Goal: Transaction & Acquisition: Purchase product/service

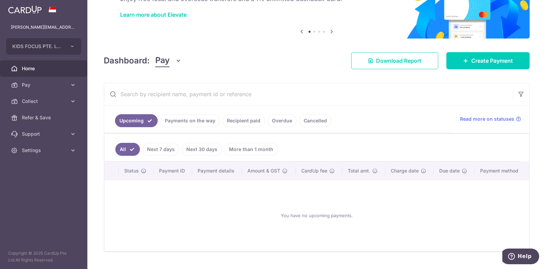
scroll to position [63, 0]
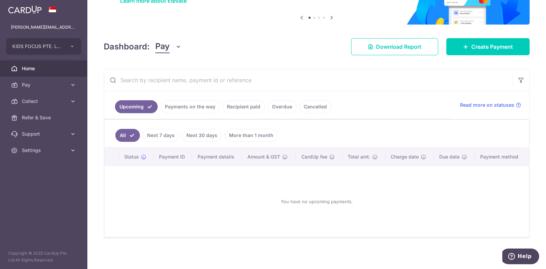
click at [180, 107] on link "Payments on the way" at bounding box center [189, 106] width 59 height 13
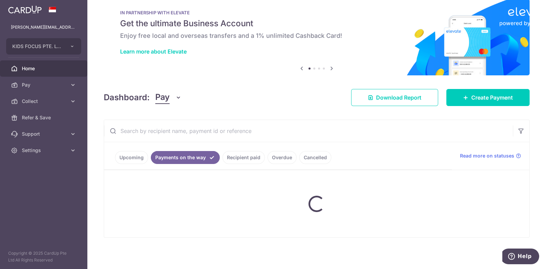
scroll to position [0, 0]
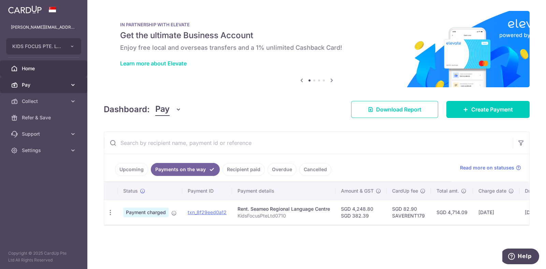
click at [72, 88] on icon at bounding box center [73, 85] width 7 height 7
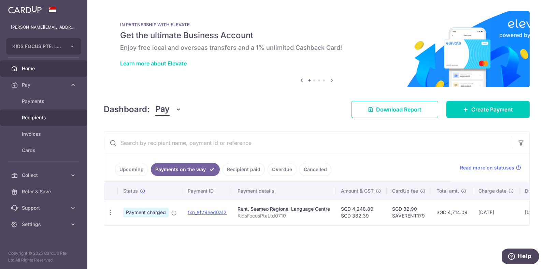
click at [40, 117] on span "Recipients" at bounding box center [44, 117] width 45 height 7
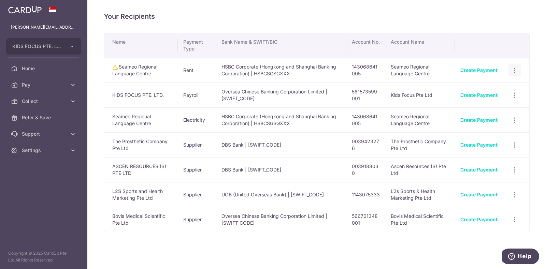
click at [511, 69] on icon "button" at bounding box center [514, 70] width 7 height 7
click at [483, 87] on span "View/Edit" at bounding box center [492, 89] width 46 height 8
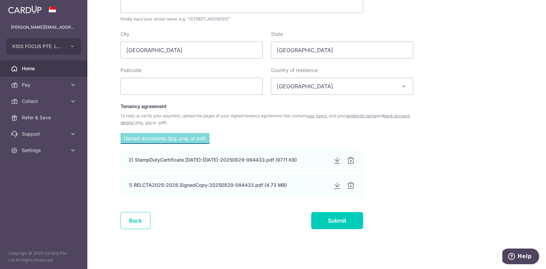
click at [27, 68] on span "Home" at bounding box center [44, 68] width 45 height 7
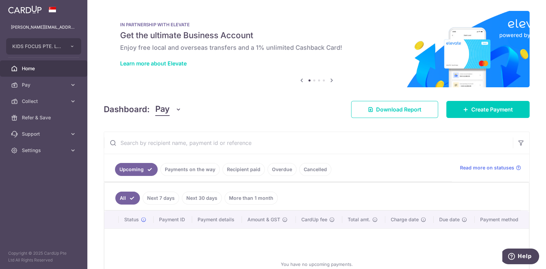
click at [171, 168] on link "Payments on the way" at bounding box center [189, 169] width 59 height 13
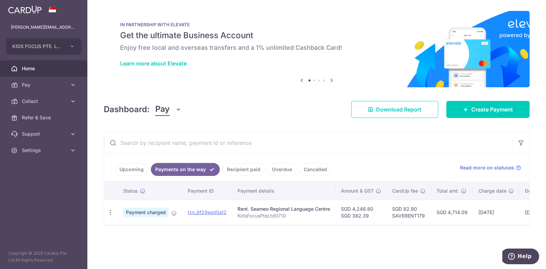
click at [232, 173] on link "Recipient paid" at bounding box center [244, 169] width 42 height 13
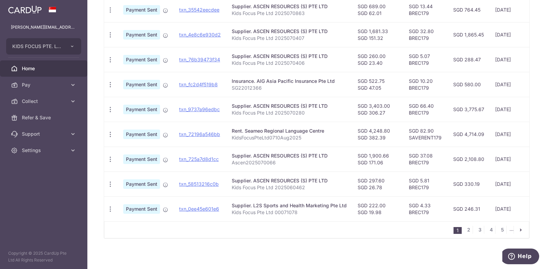
scroll to position [232, 0]
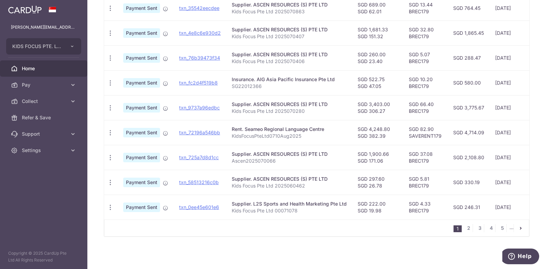
click at [518, 228] on icon "pager" at bounding box center [520, 228] width 5 height 5
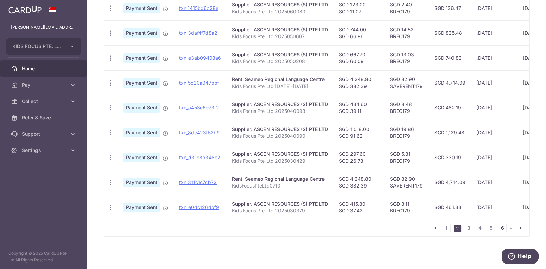
click at [498, 228] on link "6" at bounding box center [502, 228] width 8 height 8
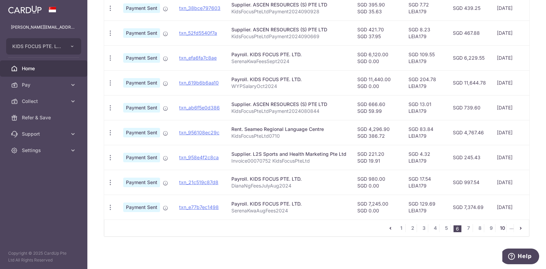
click at [500, 228] on link "10" at bounding box center [502, 228] width 8 height 8
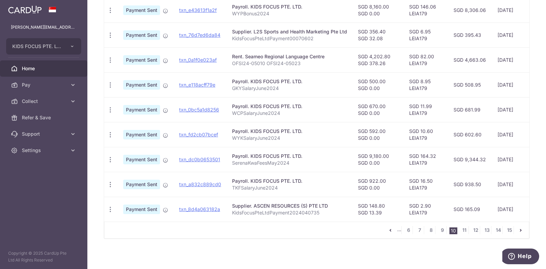
scroll to position [225, 0]
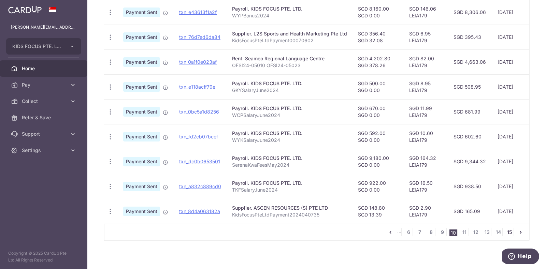
click at [506, 236] on link "15" at bounding box center [510, 232] width 8 height 8
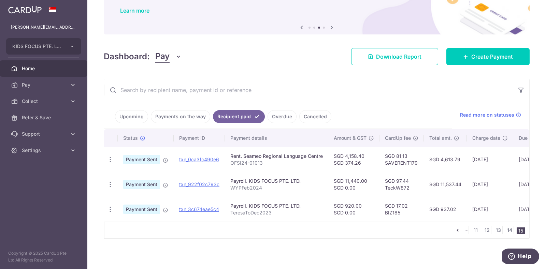
scroll to position [58, 0]
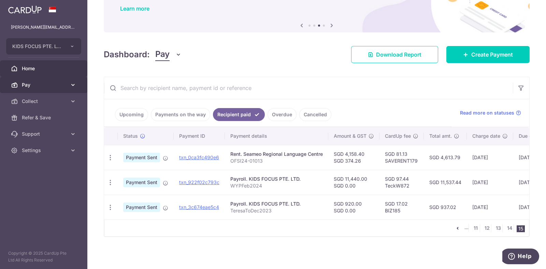
click at [72, 83] on icon at bounding box center [73, 85] width 7 height 7
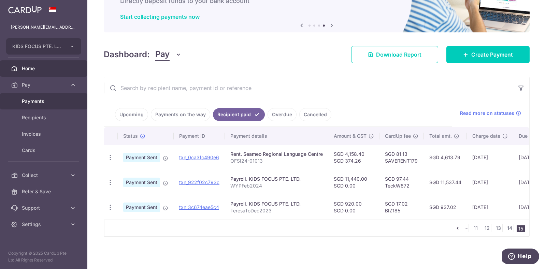
click at [36, 100] on span "Payments" at bounding box center [44, 101] width 45 height 7
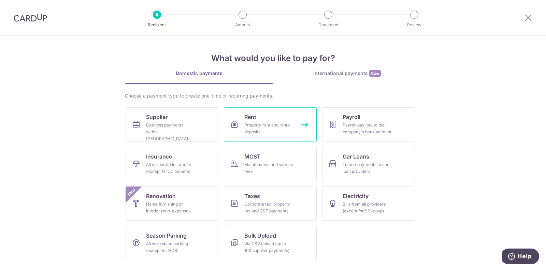
click at [272, 128] on div "Property rent and rental deposits" at bounding box center [268, 129] width 49 height 14
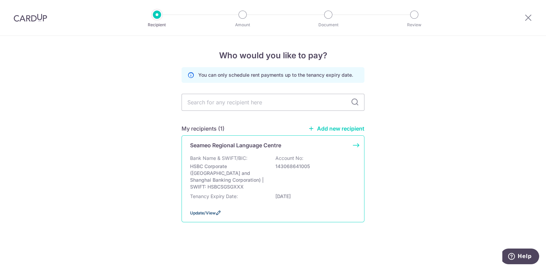
click at [209, 211] on span "Update/View" at bounding box center [203, 213] width 26 height 5
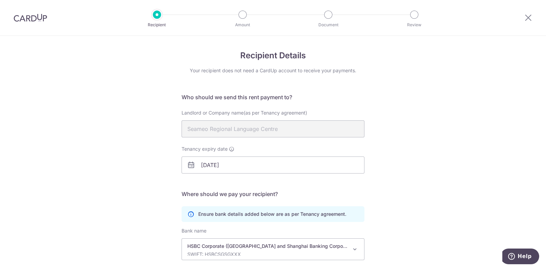
drag, startPoint x: 541, startPoint y: 128, endPoint x: 541, endPoint y: 167, distance: 38.9
click at [541, 167] on div "Recipient Details Your recipient does not need a CardUp account to receive your…" at bounding box center [273, 193] width 546 height 315
drag, startPoint x: 528, startPoint y: 18, endPoint x: 308, endPoint y: 40, distance: 221.2
click at [528, 18] on icon at bounding box center [528, 17] width 8 height 9
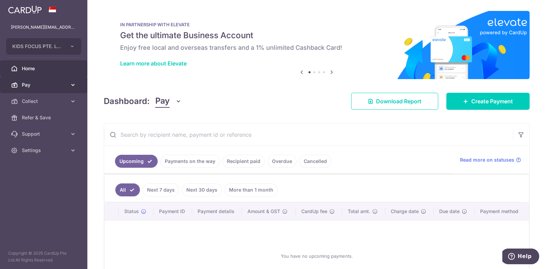
click at [73, 86] on icon at bounding box center [73, 85] width 7 height 7
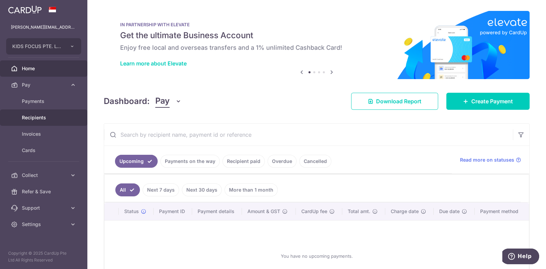
click at [37, 115] on span "Recipients" at bounding box center [44, 117] width 45 height 7
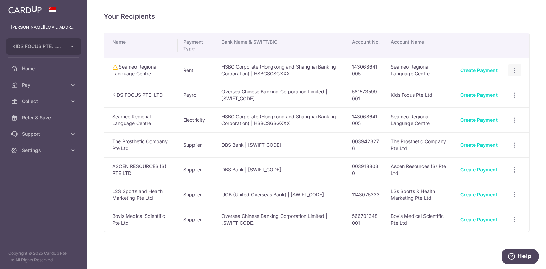
click at [511, 70] on icon "button" at bounding box center [514, 70] width 7 height 7
click at [476, 69] on link "Create Payment" at bounding box center [479, 70] width 37 height 6
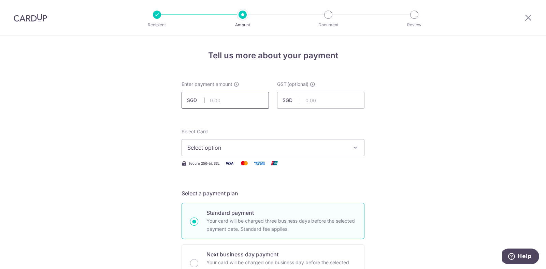
click at [240, 102] on input "text" at bounding box center [225, 100] width 87 height 17
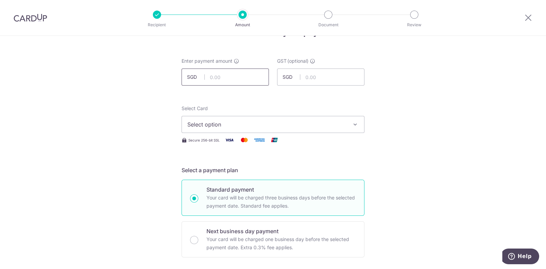
scroll to position [14, 0]
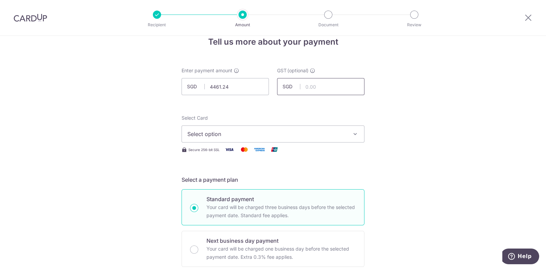
type input "4,461.24"
click at [329, 81] on input "text" at bounding box center [320, 86] width 87 height 17
type input "401.51"
click at [286, 130] on span "Select option" at bounding box center [266, 134] width 159 height 8
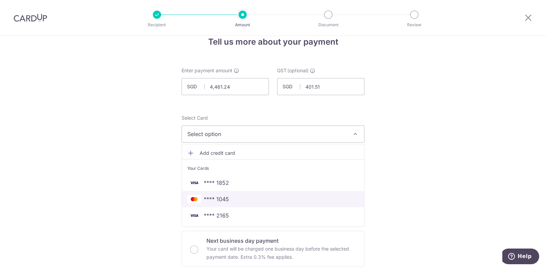
click at [221, 196] on span "**** 1045" at bounding box center [216, 199] width 25 height 8
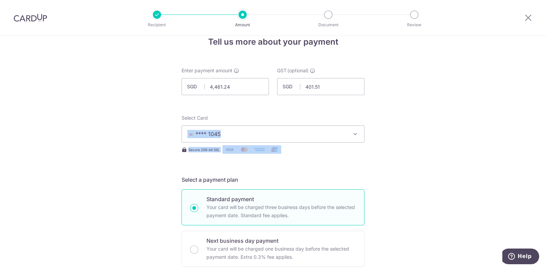
drag, startPoint x: 541, startPoint y: 118, endPoint x: 546, endPoint y: 149, distance: 31.7
click at [546, 149] on section "Tell us more about your payment Enter payment amount SGD 4,461.24 4461.24 GST (…" at bounding box center [273, 153] width 546 height 234
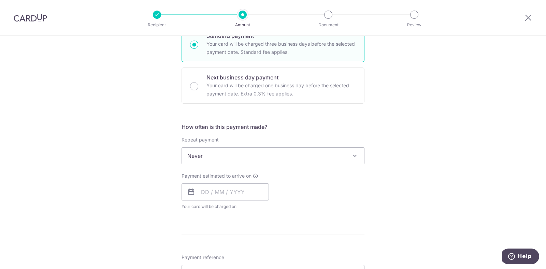
scroll to position [186, 0]
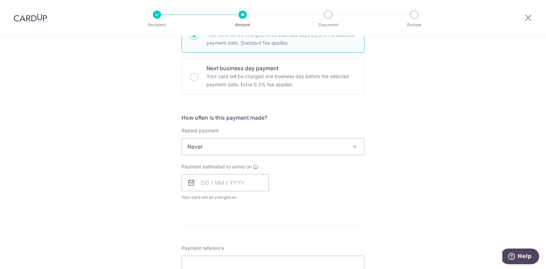
click at [244, 146] on span "Never" at bounding box center [273, 147] width 182 height 16
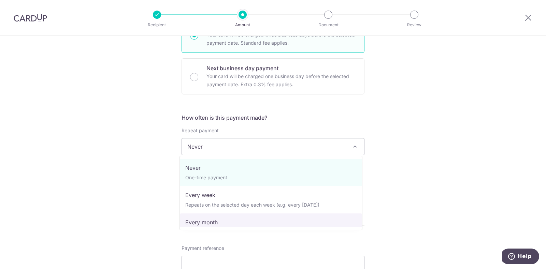
select select "3"
type input "30/09/2028"
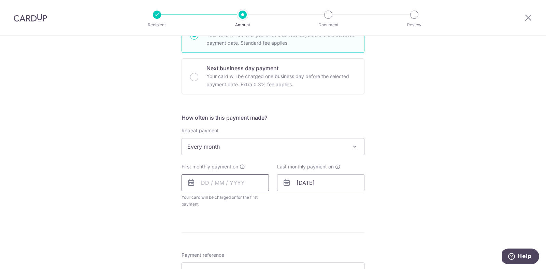
click at [204, 185] on input "text" at bounding box center [225, 182] width 87 height 17
click at [226, 200] on select "Sep Oct Nov Dec" at bounding box center [220, 201] width 18 height 5
click at [234, 229] on link "1" at bounding box center [236, 231] width 11 height 11
type input "[DATE]"
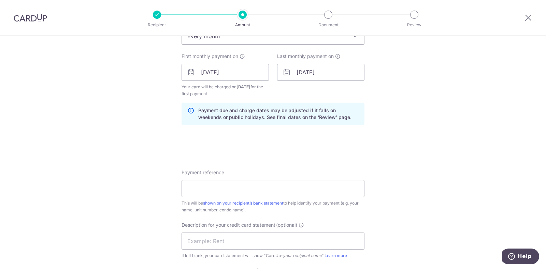
scroll to position [326, 0]
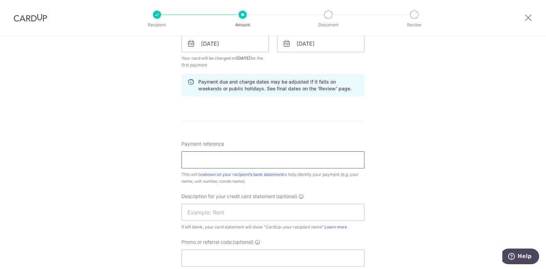
click at [239, 166] on input "Payment reference" at bounding box center [273, 160] width 183 height 17
type input "KidsFocusPteLtd0710"
click at [213, 215] on input "text" at bounding box center [273, 212] width 183 height 17
type input "RELCRent"
click at [222, 254] on input "Promo or referral code (optional)" at bounding box center [273, 258] width 183 height 17
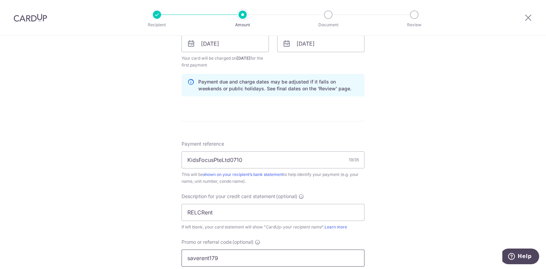
scroll to position [456, 0]
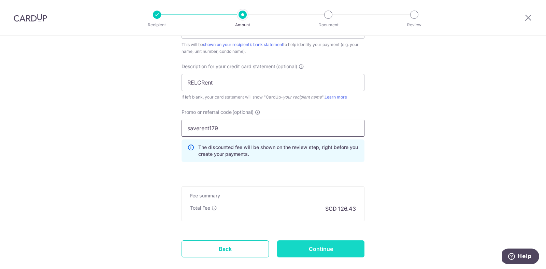
type input "saverent179"
click at [335, 251] on input "Continue" at bounding box center [320, 249] width 87 height 17
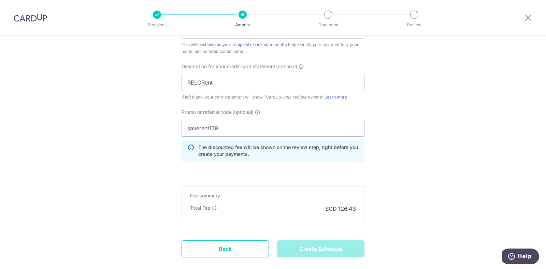
type input "Create Schedule"
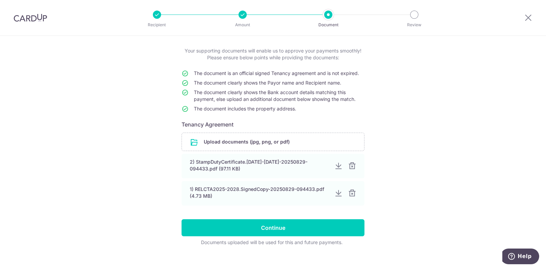
scroll to position [42, 0]
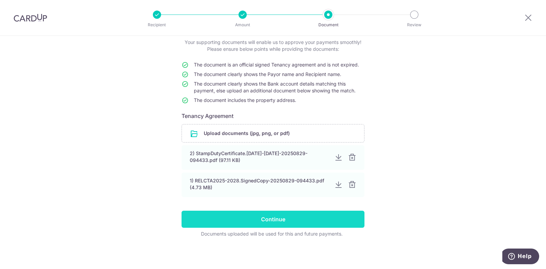
click at [275, 220] on input "Continue" at bounding box center [273, 219] width 183 height 17
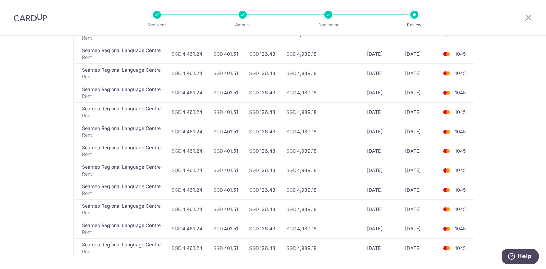
scroll to position [666, 0]
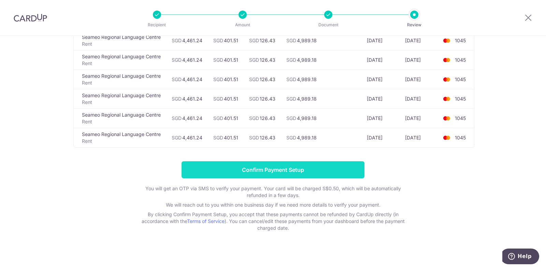
click at [280, 168] on input "Confirm Payment Setup" at bounding box center [273, 169] width 183 height 17
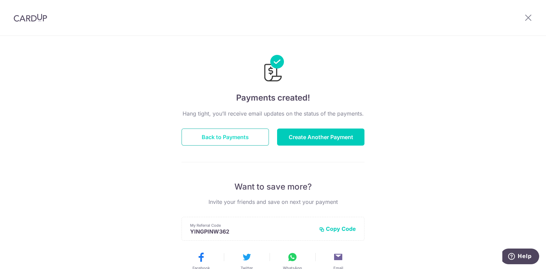
click at [236, 138] on button "Back to Payments" at bounding box center [225, 137] width 87 height 17
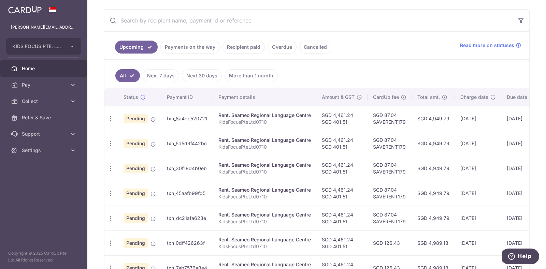
scroll to position [123, 0]
click at [187, 45] on link "Payments on the way" at bounding box center [189, 46] width 59 height 13
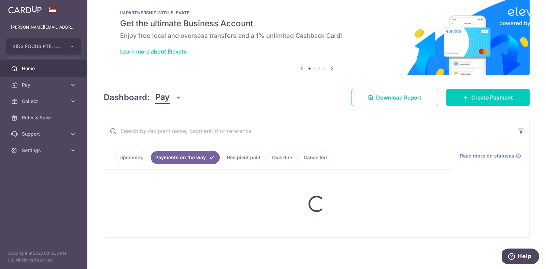
scroll to position [0, 0]
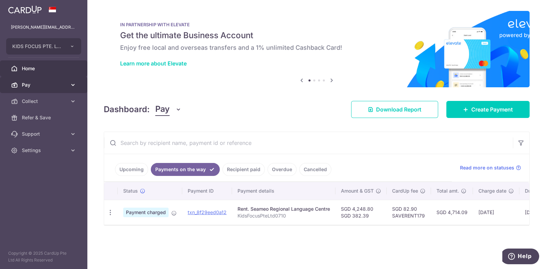
click at [70, 83] on icon at bounding box center [73, 85] width 7 height 7
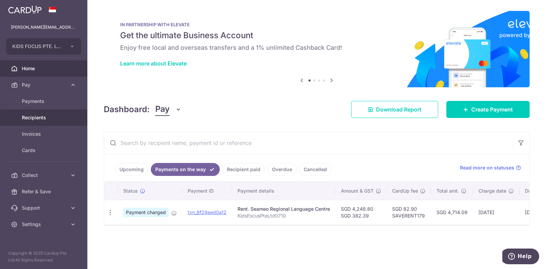
click at [34, 114] on span "Recipients" at bounding box center [44, 117] width 45 height 7
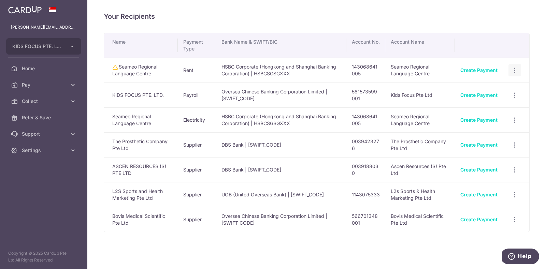
click at [511, 68] on icon "button" at bounding box center [514, 70] width 7 height 7
click at [488, 106] on span "Linked Payments" at bounding box center [491, 105] width 44 height 7
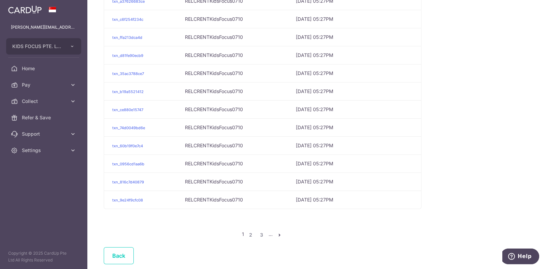
scroll to position [226, 0]
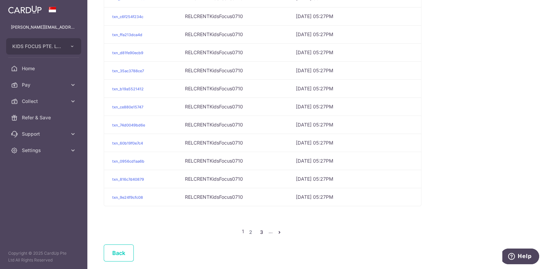
click at [260, 230] on link "3" at bounding box center [262, 232] width 8 height 8
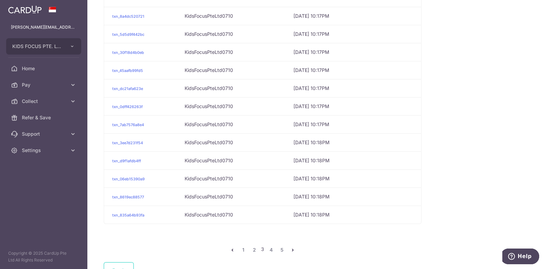
scroll to position [217, 0]
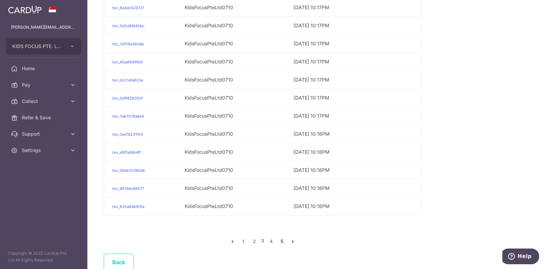
click at [280, 241] on link "5" at bounding box center [282, 242] width 8 height 8
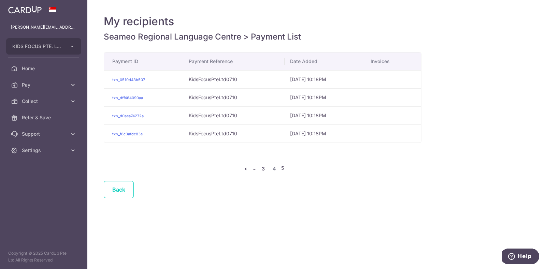
click at [262, 169] on link "3" at bounding box center [263, 169] width 8 height 8
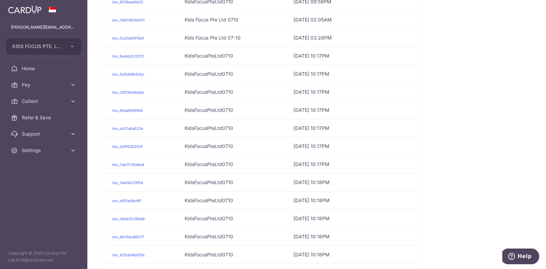
scroll to position [225, 0]
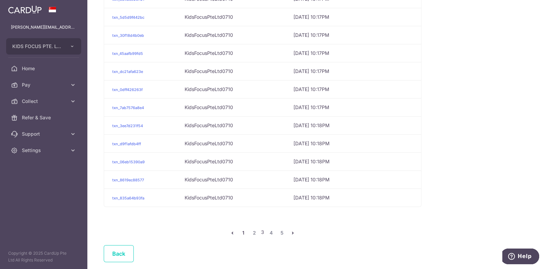
click at [242, 231] on link "1" at bounding box center [243, 233] width 8 height 8
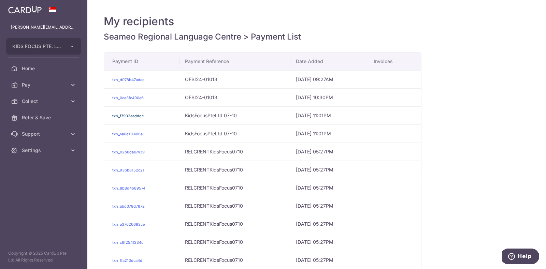
click at [132, 116] on link "txn_f7903aadddc" at bounding box center [127, 116] width 31 height 5
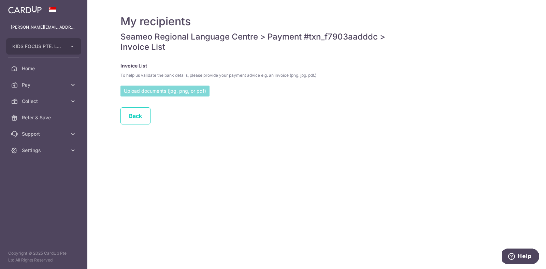
click at [154, 90] on input "file" at bounding box center [165, 91] width 89 height 10
click at [33, 71] on span "Home" at bounding box center [44, 68] width 45 height 7
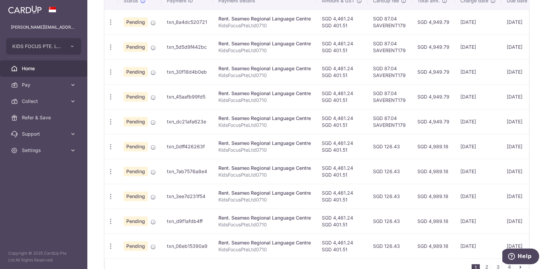
scroll to position [261, 0]
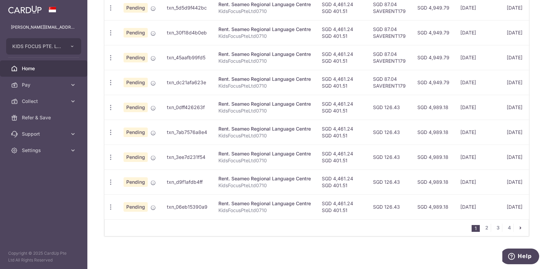
click at [518, 227] on icon "pager" at bounding box center [520, 227] width 5 height 5
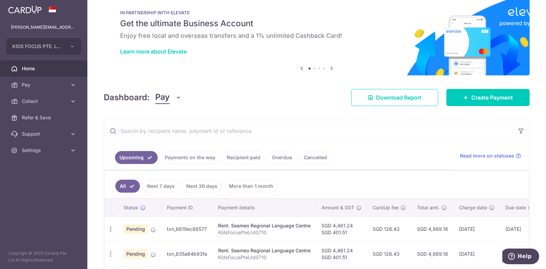
scroll to position [248, 0]
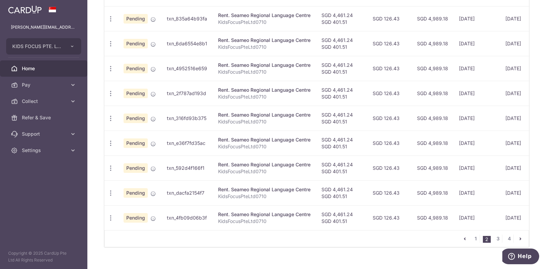
click at [518, 242] on icon "pager" at bounding box center [520, 238] width 5 height 5
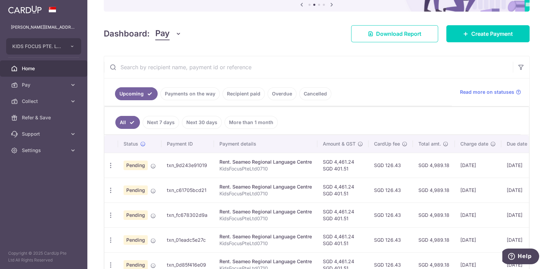
scroll to position [55, 0]
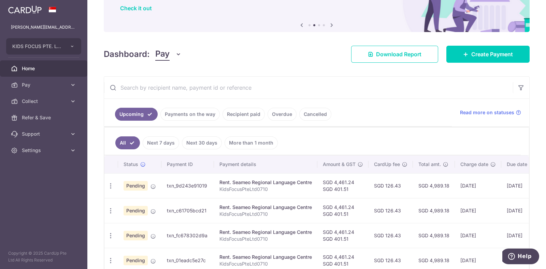
click at [242, 115] on link "Recipient paid" at bounding box center [244, 114] width 42 height 13
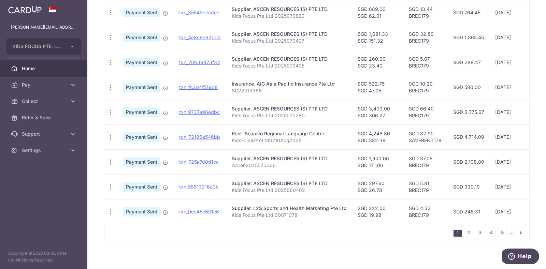
scroll to position [232, 0]
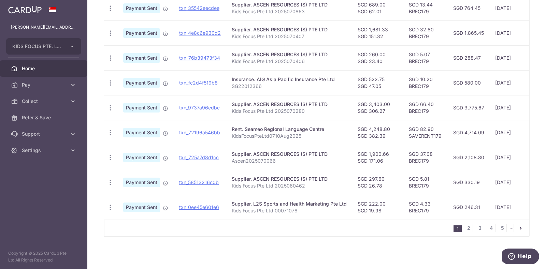
click at [518, 227] on icon "pager" at bounding box center [520, 228] width 5 height 5
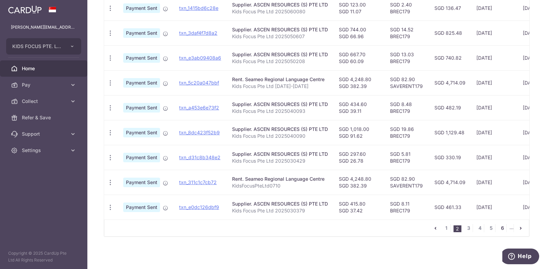
click at [500, 228] on link "6" at bounding box center [502, 228] width 8 height 8
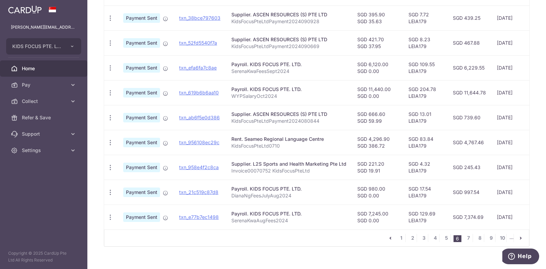
scroll to position [227, 0]
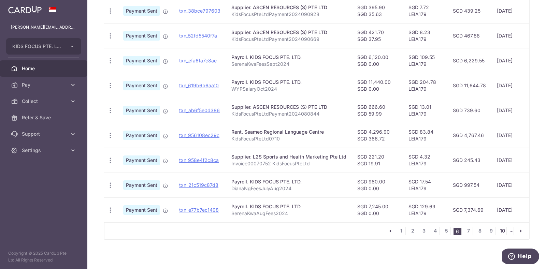
click at [498, 235] on link "10" at bounding box center [502, 231] width 8 height 8
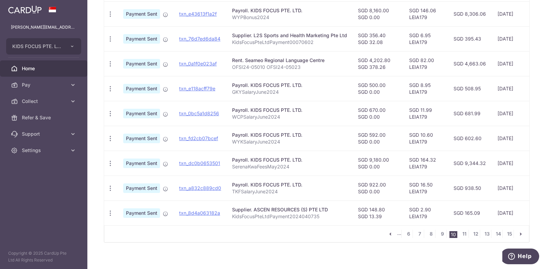
scroll to position [232, 0]
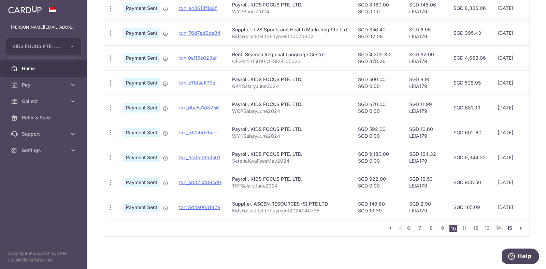
click at [507, 229] on link "15" at bounding box center [510, 228] width 8 height 8
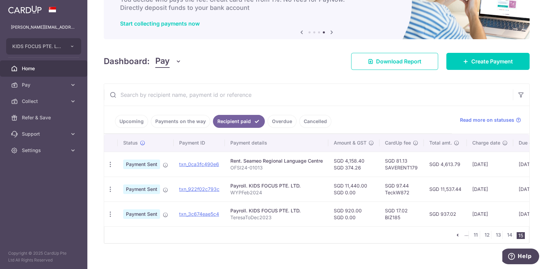
scroll to position [58, 0]
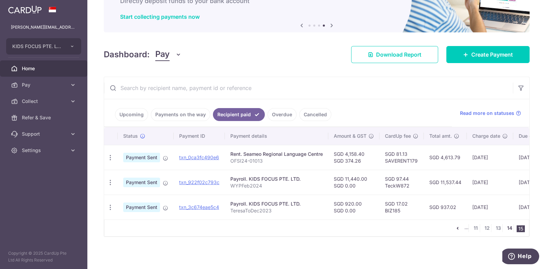
click at [507, 227] on link "14" at bounding box center [510, 228] width 8 height 8
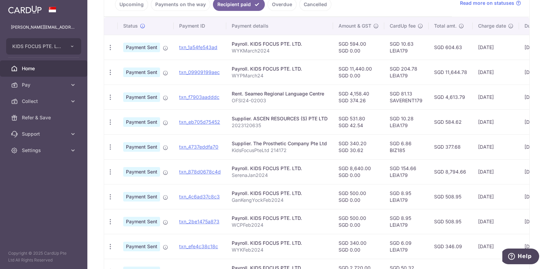
scroll to position [226, 0]
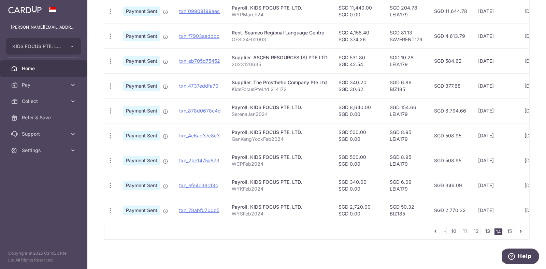
click at [485, 236] on link "13" at bounding box center [487, 231] width 8 height 8
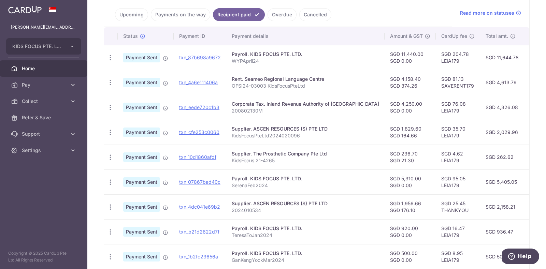
scroll to position [155, 0]
click at [207, 56] on link "txn_87b698a9672" at bounding box center [200, 57] width 42 height 6
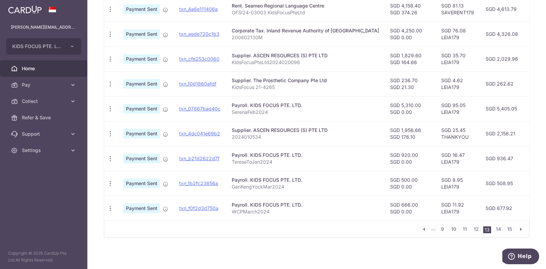
scroll to position [232, 0]
click at [473, 229] on link "12" at bounding box center [476, 228] width 8 height 8
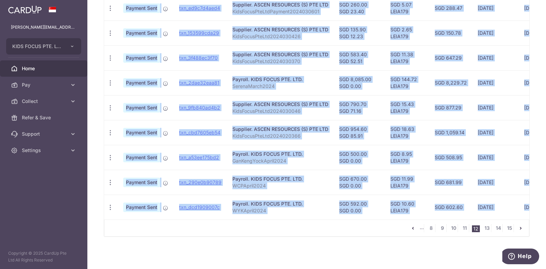
drag, startPoint x: 445, startPoint y: 220, endPoint x: 456, endPoint y: 219, distance: 10.9
click at [456, 219] on div "Status Payment ID Payment details Amount & GST CardUp fee Total amt. Charge dat…" at bounding box center [316, 95] width 425 height 284
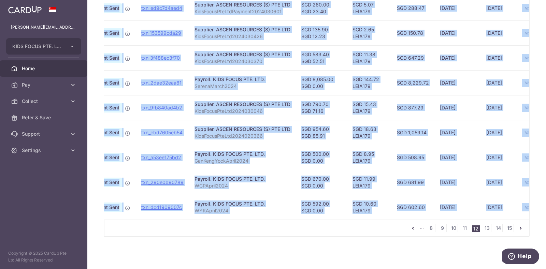
scroll to position [0, 58]
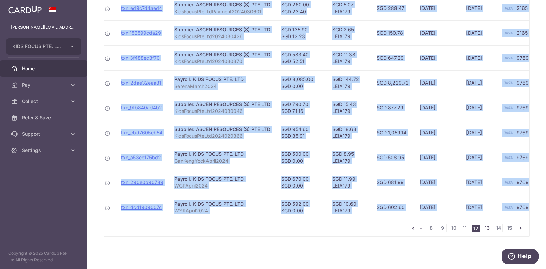
click at [484, 229] on link "13" at bounding box center [487, 228] width 8 height 8
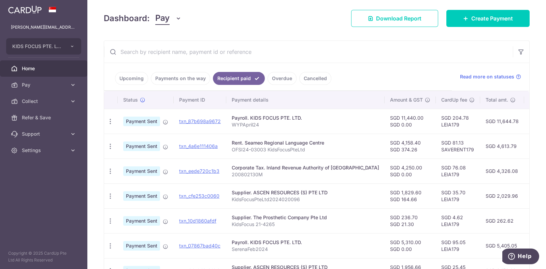
scroll to position [92, 0]
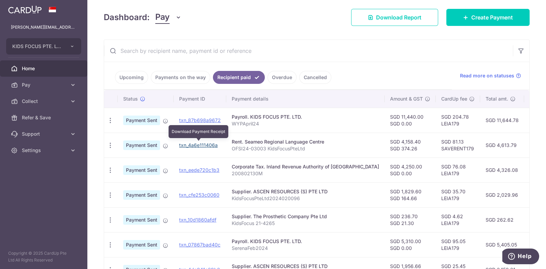
drag, startPoint x: 204, startPoint y: 145, endPoint x: 311, endPoint y: 27, distance: 159.3
click at [204, 144] on link "txn_4a6e111406a" at bounding box center [198, 145] width 39 height 6
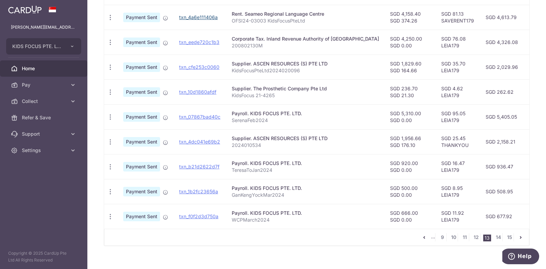
scroll to position [232, 0]
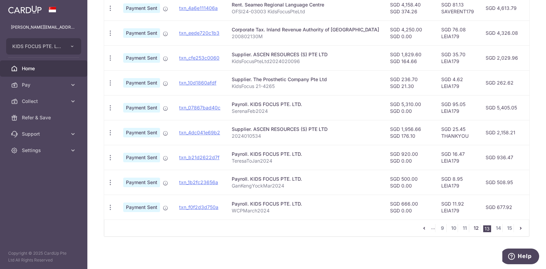
click at [472, 228] on link "12" at bounding box center [476, 228] width 8 height 8
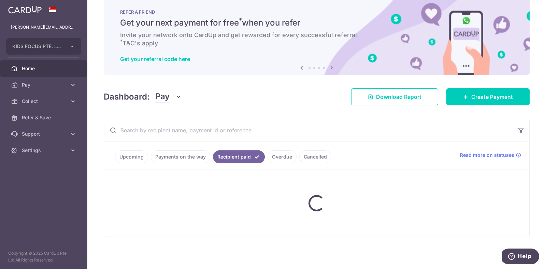
scroll to position [12, 0]
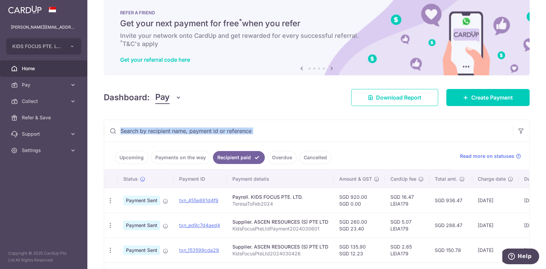
drag, startPoint x: 541, startPoint y: 98, endPoint x: 545, endPoint y: 130, distance: 32.3
click at [545, 130] on div "× Pause Schedule Pause all future payments in this series Pause just this one p…" at bounding box center [316, 134] width 459 height 269
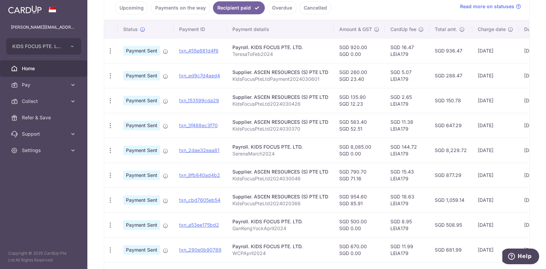
scroll to position [232, 0]
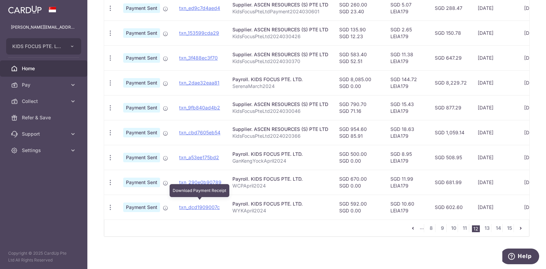
click at [209, 209] on td "txn_dcd1909007c Download Payment Receipt" at bounding box center [200, 207] width 53 height 25
click at [208, 204] on link "txn_dcd1909007c" at bounding box center [199, 207] width 41 height 6
click at [195, 182] on td "txn_290e0b90789 Download Payment Receipt" at bounding box center [200, 182] width 53 height 25
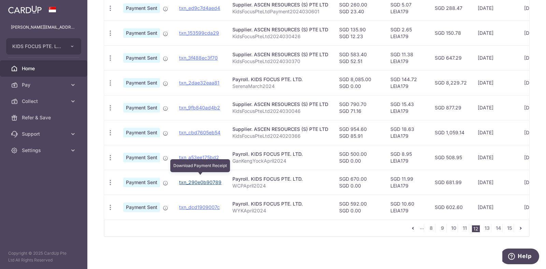
click at [195, 180] on link "txn_290e0b90789" at bounding box center [200, 183] width 42 height 6
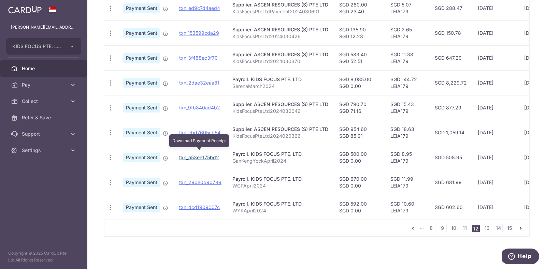
drag, startPoint x: 208, startPoint y: 153, endPoint x: 309, endPoint y: 26, distance: 162.3
click at [208, 155] on link "txn_a53ee175bd2" at bounding box center [199, 158] width 40 height 6
click at [202, 155] on link "txn_a53ee175bd2" at bounding box center [199, 158] width 40 height 6
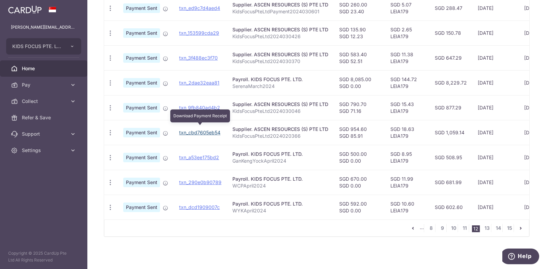
click at [208, 130] on link "txn_cbd7605eb54" at bounding box center [199, 133] width 41 height 6
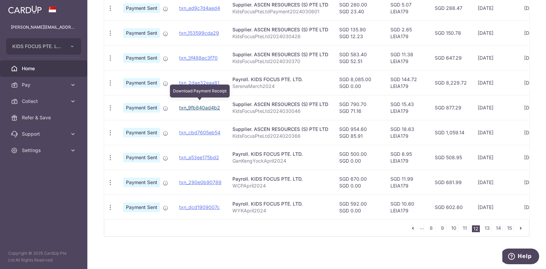
drag, startPoint x: 198, startPoint y: 104, endPoint x: 302, endPoint y: 31, distance: 126.7
click at [198, 105] on link "txn_9fb840ad4b2" at bounding box center [199, 108] width 41 height 6
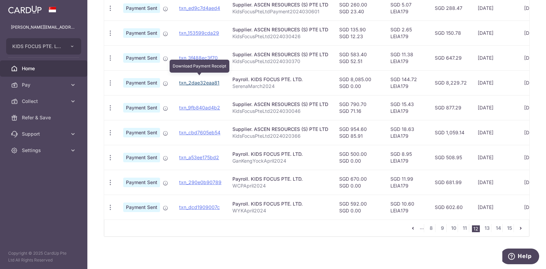
click at [201, 80] on link "txn_2dae32eaa81" at bounding box center [199, 83] width 40 height 6
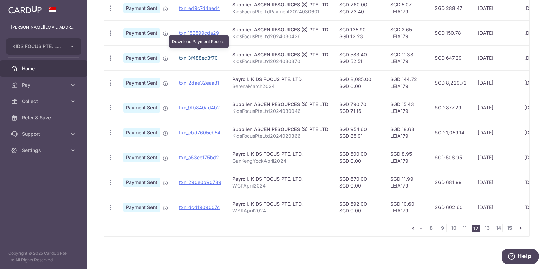
drag, startPoint x: 207, startPoint y: 54, endPoint x: 316, endPoint y: 28, distance: 112.1
click at [207, 55] on link "txn_3f488ec3f70" at bounding box center [198, 58] width 39 height 6
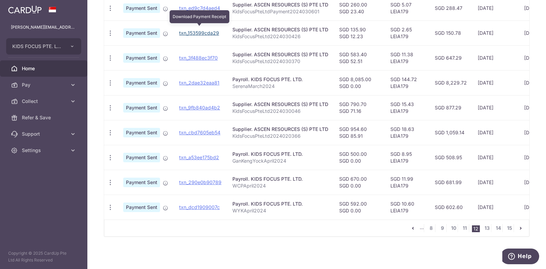
click at [197, 30] on link "txn_153599cda29" at bounding box center [199, 33] width 40 height 6
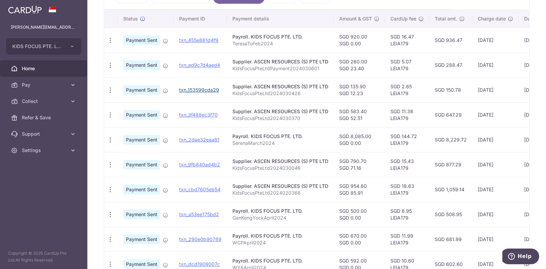
scroll to position [171, 0]
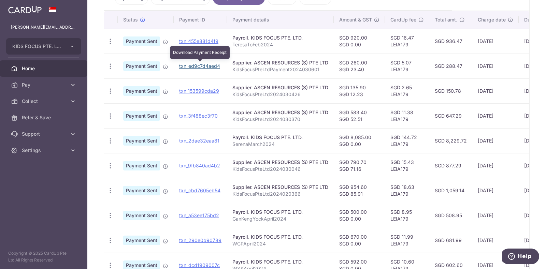
click at [206, 65] on link "txn_ed9c7d4aed4" at bounding box center [199, 66] width 41 height 6
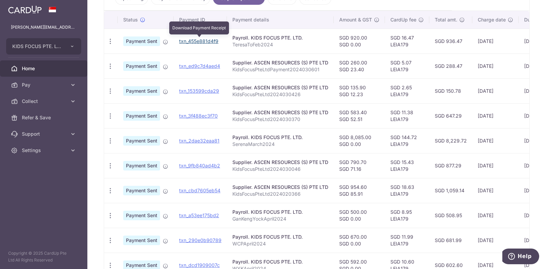
drag, startPoint x: 206, startPoint y: 41, endPoint x: 309, endPoint y: 28, distance: 103.8
click at [206, 41] on link "txn_455e881d4f9" at bounding box center [198, 41] width 39 height 6
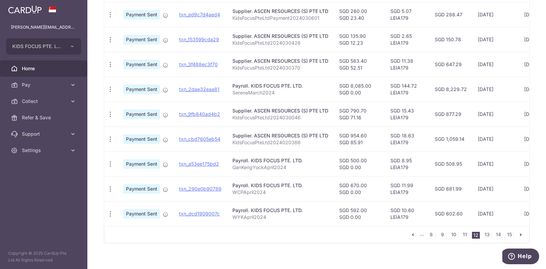
scroll to position [232, 0]
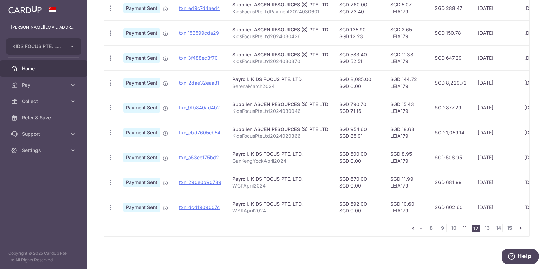
click at [463, 229] on link "11" at bounding box center [465, 228] width 8 height 8
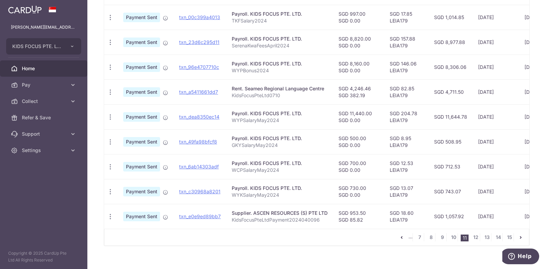
scroll to position [222, 0]
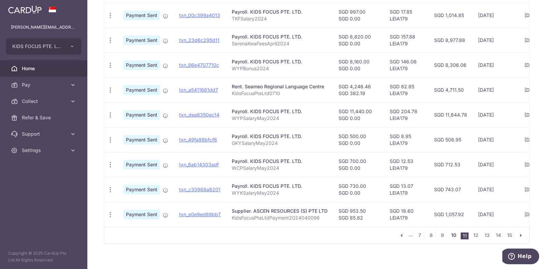
click at [450, 236] on link "10" at bounding box center [454, 235] width 8 height 8
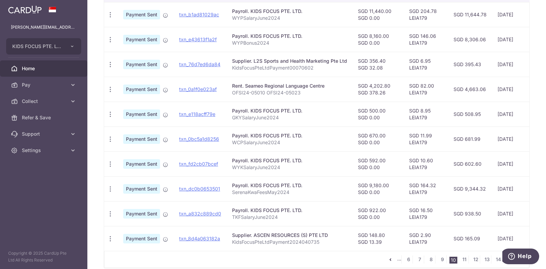
scroll to position [232, 0]
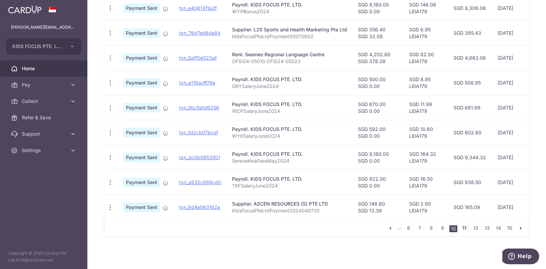
click at [461, 229] on link "11" at bounding box center [465, 228] width 8 height 8
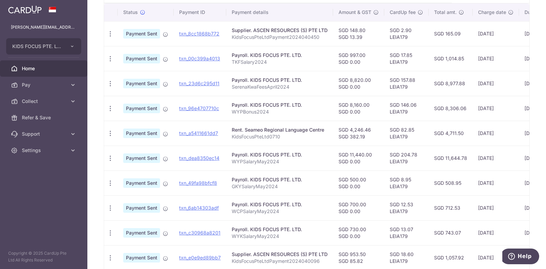
scroll to position [210, 0]
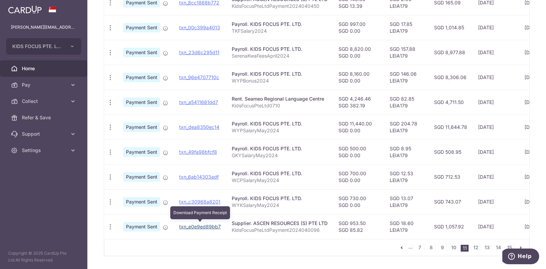
drag, startPoint x: 213, startPoint y: 226, endPoint x: 314, endPoint y: 31, distance: 219.4
click at [213, 226] on link "txn_e0e9ed89bb7" at bounding box center [200, 227] width 42 height 6
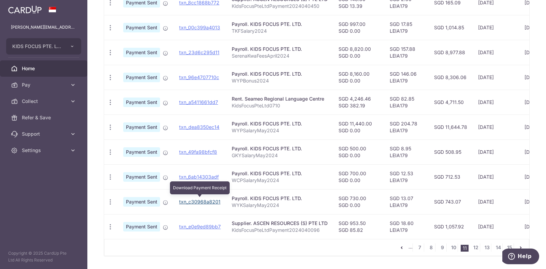
click at [209, 200] on link "txn_c30968a8201" at bounding box center [199, 202] width 41 height 6
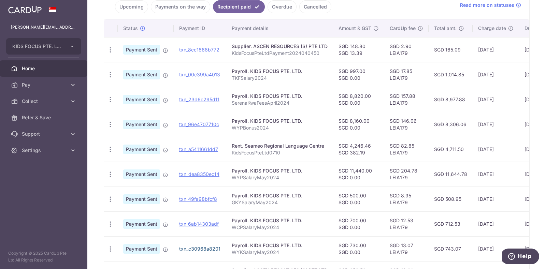
scroll to position [161, 0]
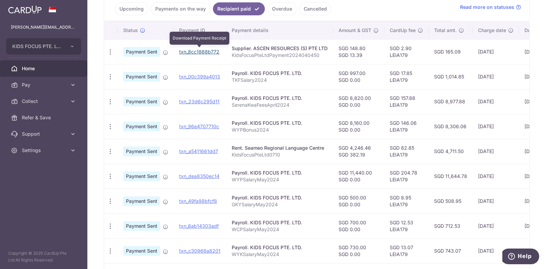
click at [205, 51] on link "txn_8cc1868b772" at bounding box center [199, 52] width 40 height 6
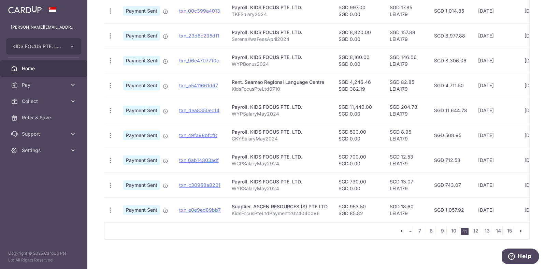
scroll to position [232, 0]
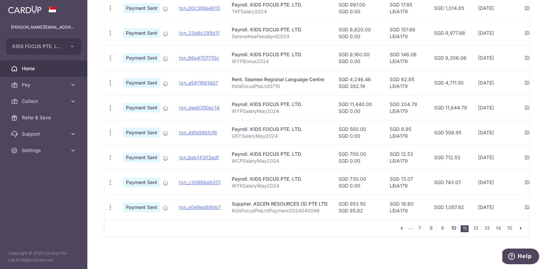
drag, startPoint x: 451, startPoint y: 228, endPoint x: 453, endPoint y: 222, distance: 6.4
click at [451, 228] on link "10" at bounding box center [454, 228] width 8 height 8
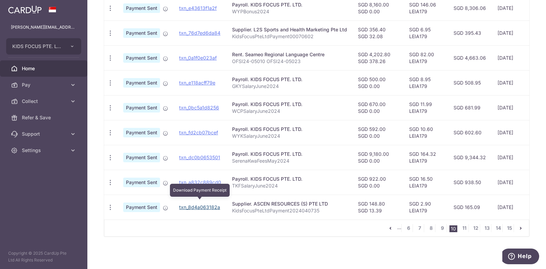
drag, startPoint x: 213, startPoint y: 203, endPoint x: 309, endPoint y: 35, distance: 193.8
click at [213, 204] on link "txn_8d4a063182a" at bounding box center [199, 207] width 41 height 6
click at [463, 227] on link "11" at bounding box center [465, 228] width 8 height 8
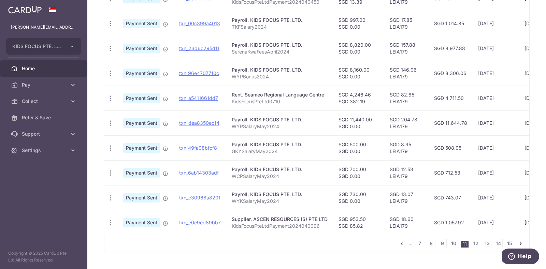
scroll to position [223, 0]
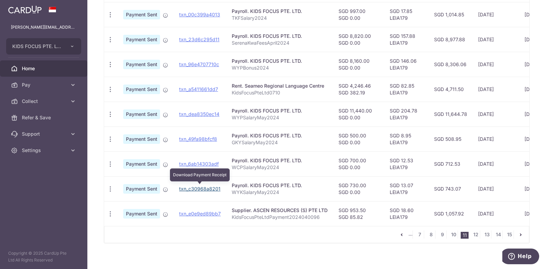
drag, startPoint x: 213, startPoint y: 188, endPoint x: 311, endPoint y: 28, distance: 187.3
click at [213, 188] on link "txn_c30968a8201" at bounding box center [199, 189] width 41 height 6
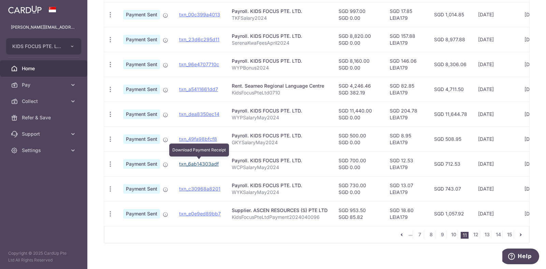
click at [203, 162] on link "txn_6ab14303adf" at bounding box center [199, 164] width 40 height 6
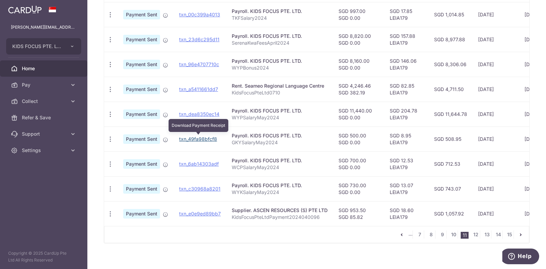
drag, startPoint x: 209, startPoint y: 140, endPoint x: 308, endPoint y: 29, distance: 148.4
click at [209, 139] on link "txn_49fa98bfcf8" at bounding box center [198, 139] width 38 height 6
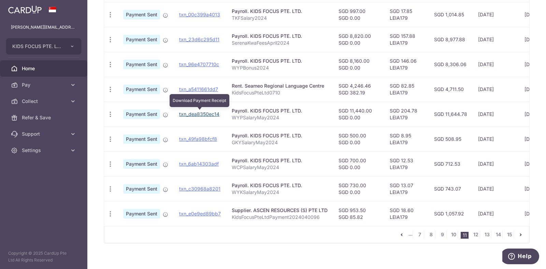
drag, startPoint x: 209, startPoint y: 111, endPoint x: 319, endPoint y: 26, distance: 139.0
click at [209, 111] on link "txn_dea8350ec14" at bounding box center [199, 114] width 40 height 6
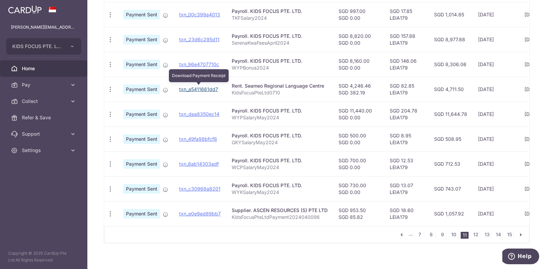
drag, startPoint x: 196, startPoint y: 88, endPoint x: 302, endPoint y: 25, distance: 124.5
click at [196, 88] on link "txn_a5411661dd7" at bounding box center [198, 89] width 39 height 6
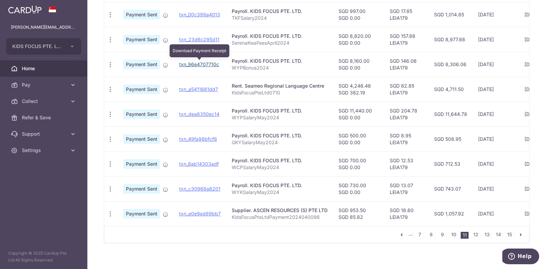
drag, startPoint x: 202, startPoint y: 63, endPoint x: 307, endPoint y: 32, distance: 109.5
click at [202, 63] on link "txn_96e4707710c" at bounding box center [199, 64] width 40 height 6
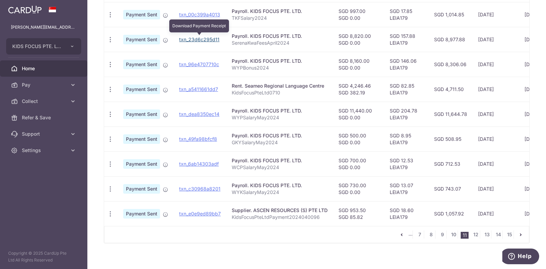
drag, startPoint x: 206, startPoint y: 37, endPoint x: 300, endPoint y: 31, distance: 94.7
click at [206, 37] on link "txn_23d6c295d11" at bounding box center [199, 40] width 40 height 6
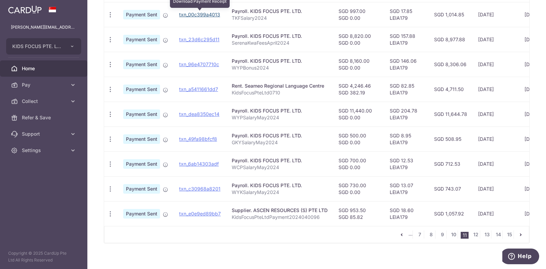
drag, startPoint x: 203, startPoint y: 14, endPoint x: 303, endPoint y: 28, distance: 100.7
click at [203, 14] on link "txn_00c399a4013" at bounding box center [199, 15] width 41 height 6
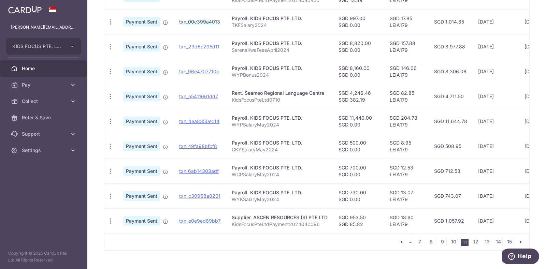
scroll to position [232, 0]
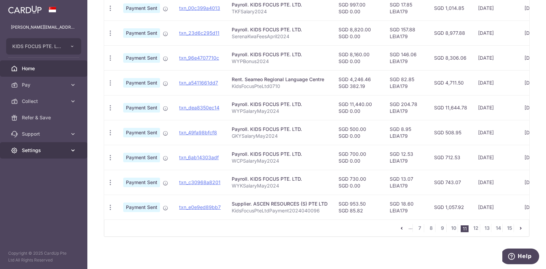
click at [74, 152] on icon at bounding box center [73, 150] width 7 height 7
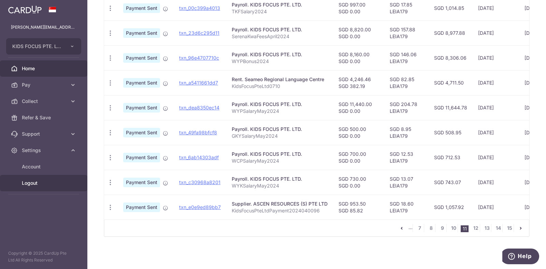
click at [32, 181] on span "Logout" at bounding box center [44, 183] width 45 height 7
